Goal: Check status: Check status

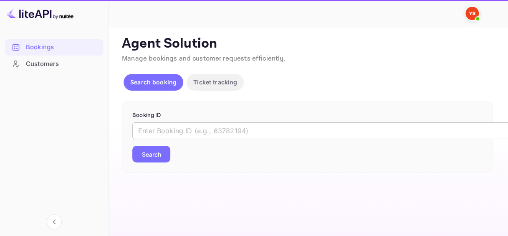
click at [182, 132] on input "text" at bounding box center [341, 130] width 418 height 17
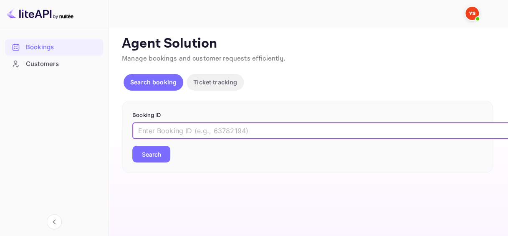
paste input "9621010"
type input "9621010"
click at [159, 153] on button "Search" at bounding box center [151, 154] width 38 height 17
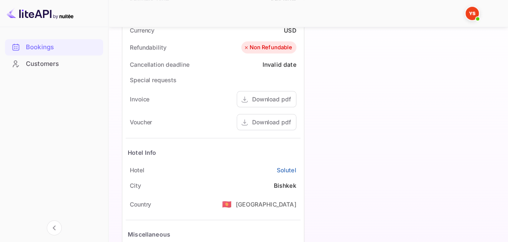
scroll to position [376, 0]
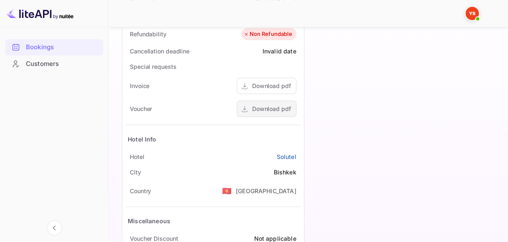
click at [273, 112] on div "Download pdf" at bounding box center [271, 108] width 39 height 9
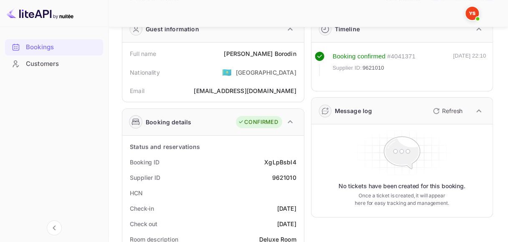
scroll to position [84, 0]
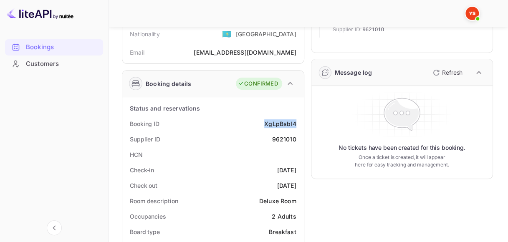
drag, startPoint x: 267, startPoint y: 124, endPoint x: 302, endPoint y: 123, distance: 34.2
copy div "XgLpBsbI4"
click at [284, 136] on div "9621010" at bounding box center [284, 139] width 24 height 9
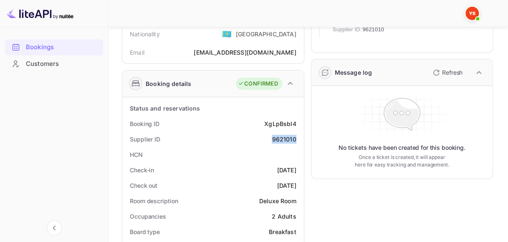
copy div "9621010"
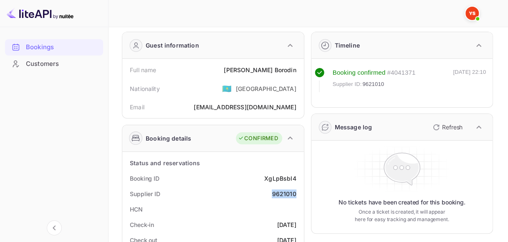
scroll to position [0, 0]
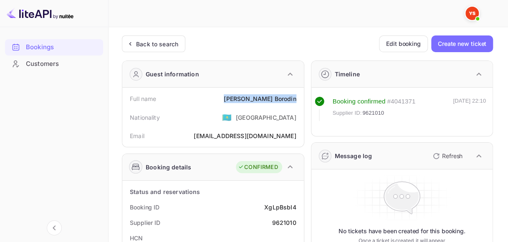
drag, startPoint x: 256, startPoint y: 97, endPoint x: 296, endPoint y: 97, distance: 39.7
click at [296, 97] on div "[PERSON_NAME]" at bounding box center [260, 98] width 72 height 9
copy div "[PERSON_NAME]"
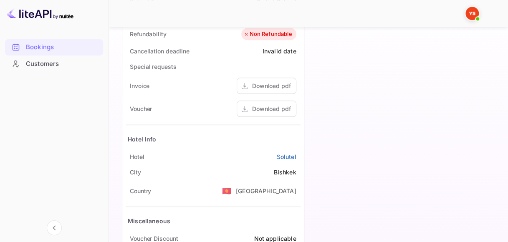
scroll to position [418, 0]
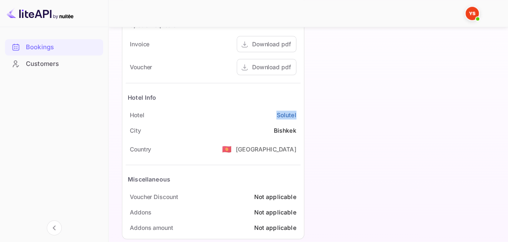
drag, startPoint x: 260, startPoint y: 112, endPoint x: 299, endPoint y: 113, distance: 39.7
click at [299, 113] on div "Hotel Solutel" at bounding box center [213, 114] width 175 height 15
copy link "Solutel"
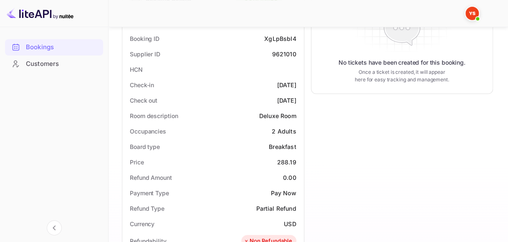
scroll to position [167, 0]
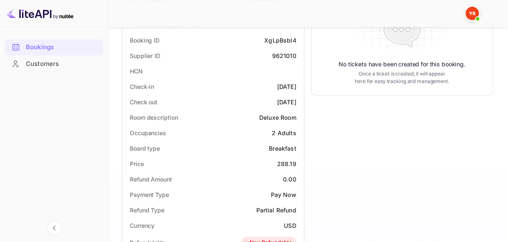
drag, startPoint x: 262, startPoint y: 85, endPoint x: 298, endPoint y: 86, distance: 35.9
click at [299, 86] on div "Check-in [DATE]" at bounding box center [213, 86] width 175 height 15
copy div "[DATE]"
drag, startPoint x: 259, startPoint y: 98, endPoint x: 302, endPoint y: 102, distance: 42.8
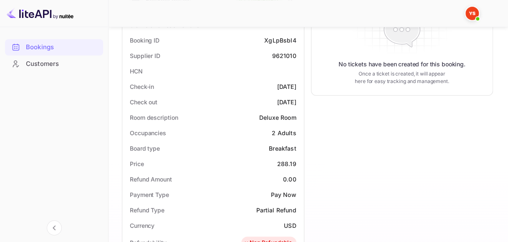
copy div "[DATE]"
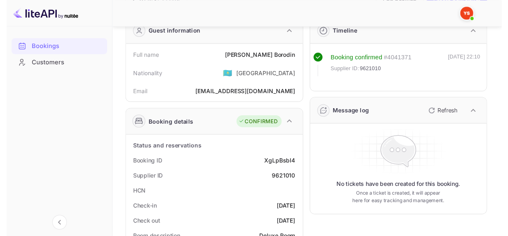
scroll to position [0, 0]
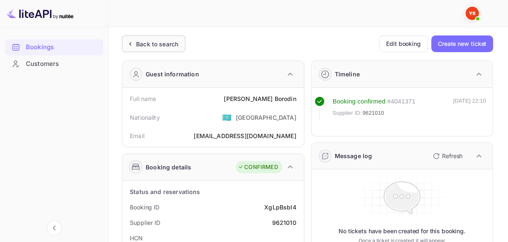
click at [159, 42] on div "Back to search" at bounding box center [157, 44] width 42 height 9
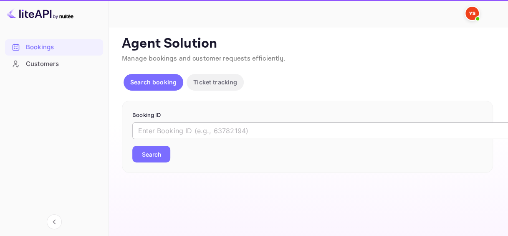
click at [171, 132] on input "text" at bounding box center [341, 130] width 418 height 17
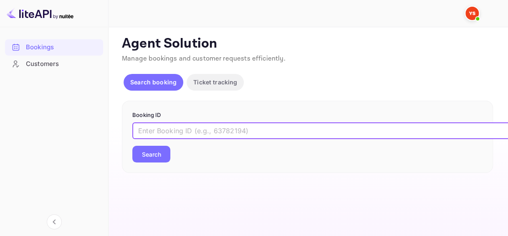
paste input "9601184"
type input "9601184"
click at [150, 148] on button "Search" at bounding box center [151, 154] width 38 height 17
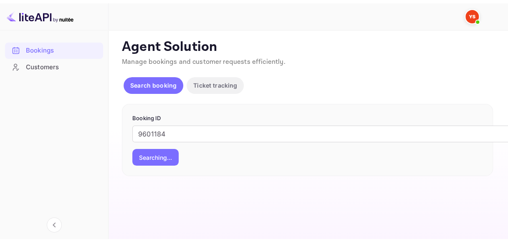
scroll to position [6, 0]
